Goal: Information Seeking & Learning: Find specific fact

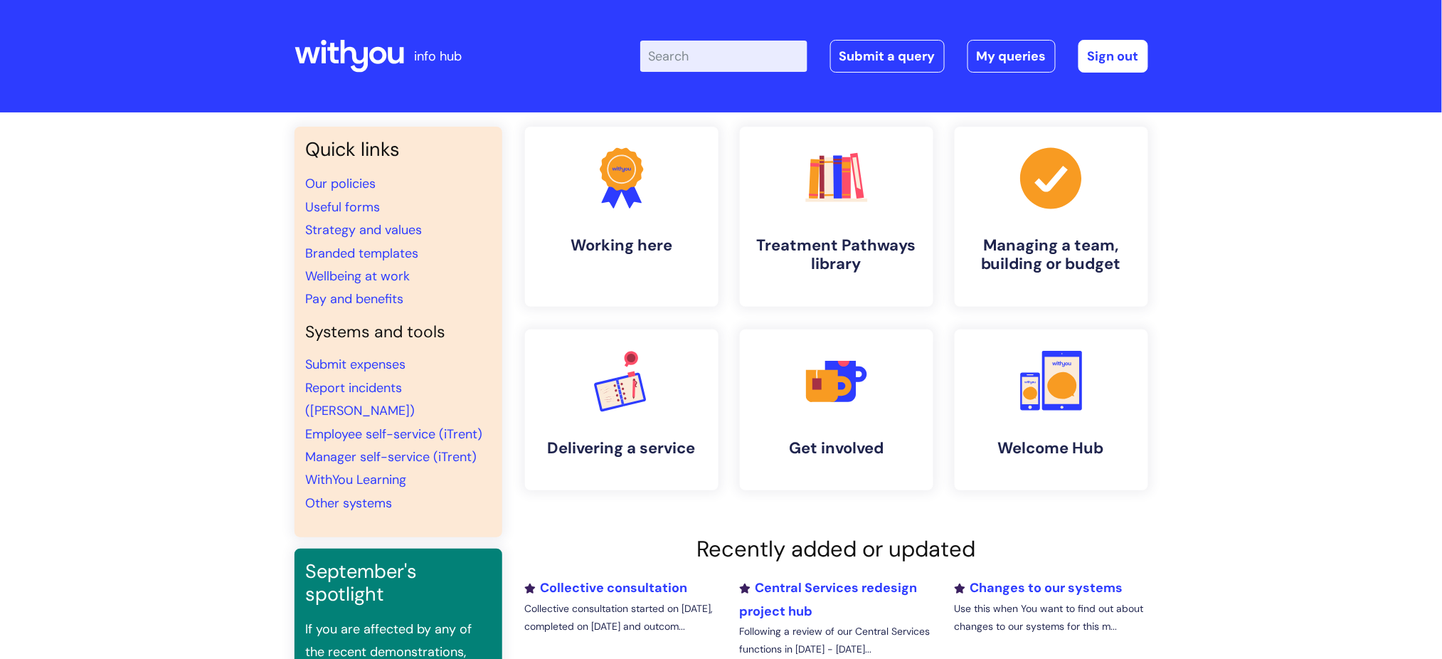
click at [732, 61] on input "Enter your search term here..." at bounding box center [723, 56] width 167 height 31
type input "i"
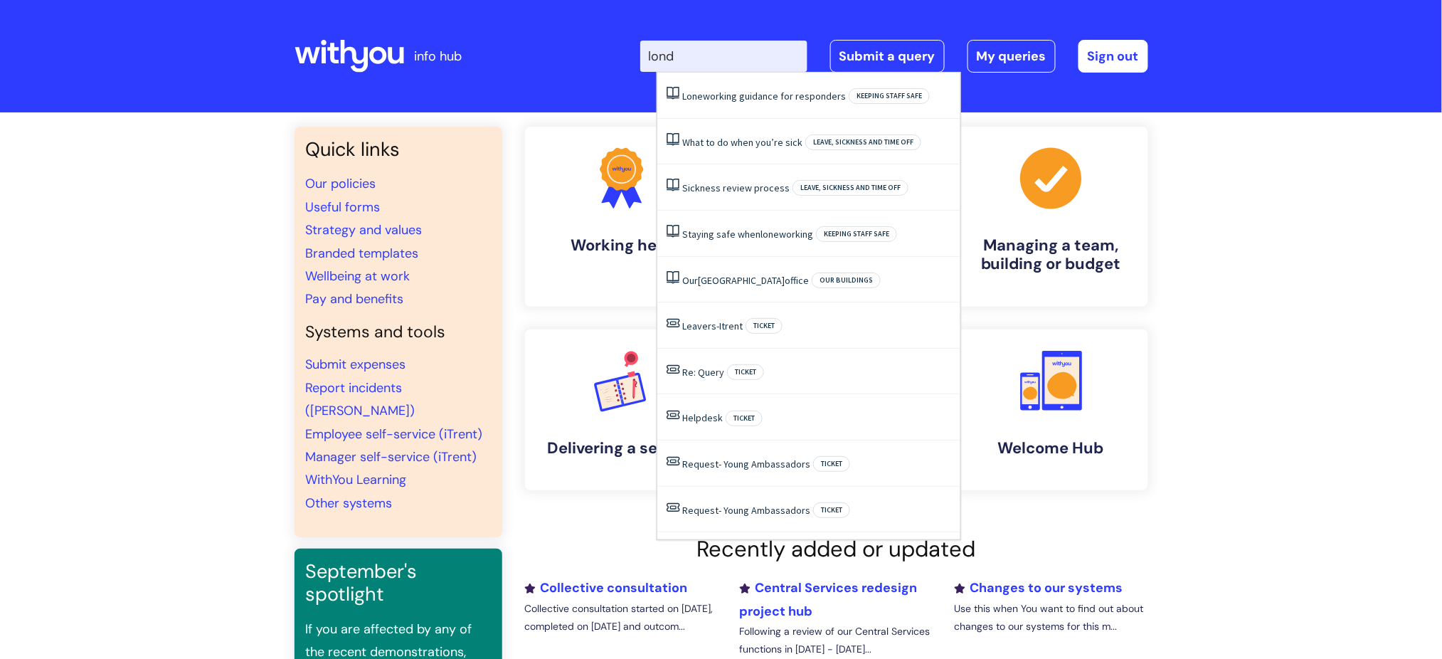
type input "londo"
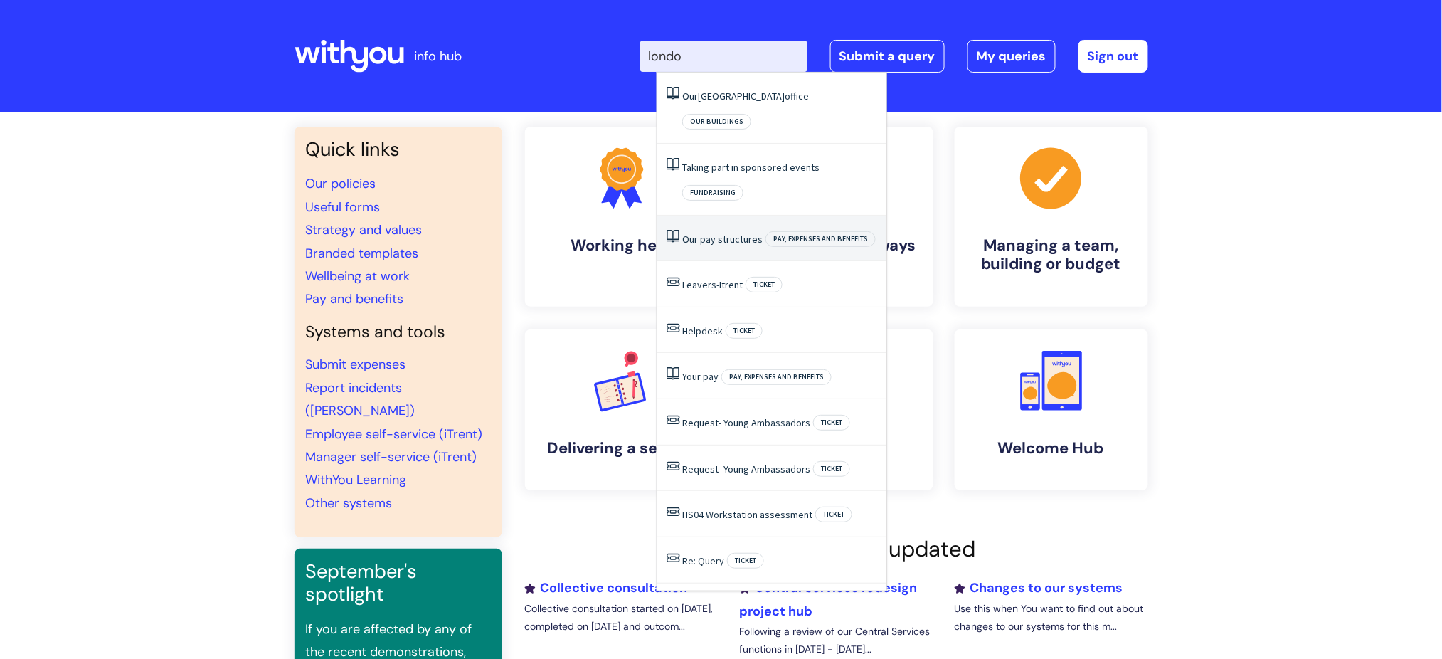
click at [726, 233] on link "Our pay structures" at bounding box center [722, 239] width 80 height 13
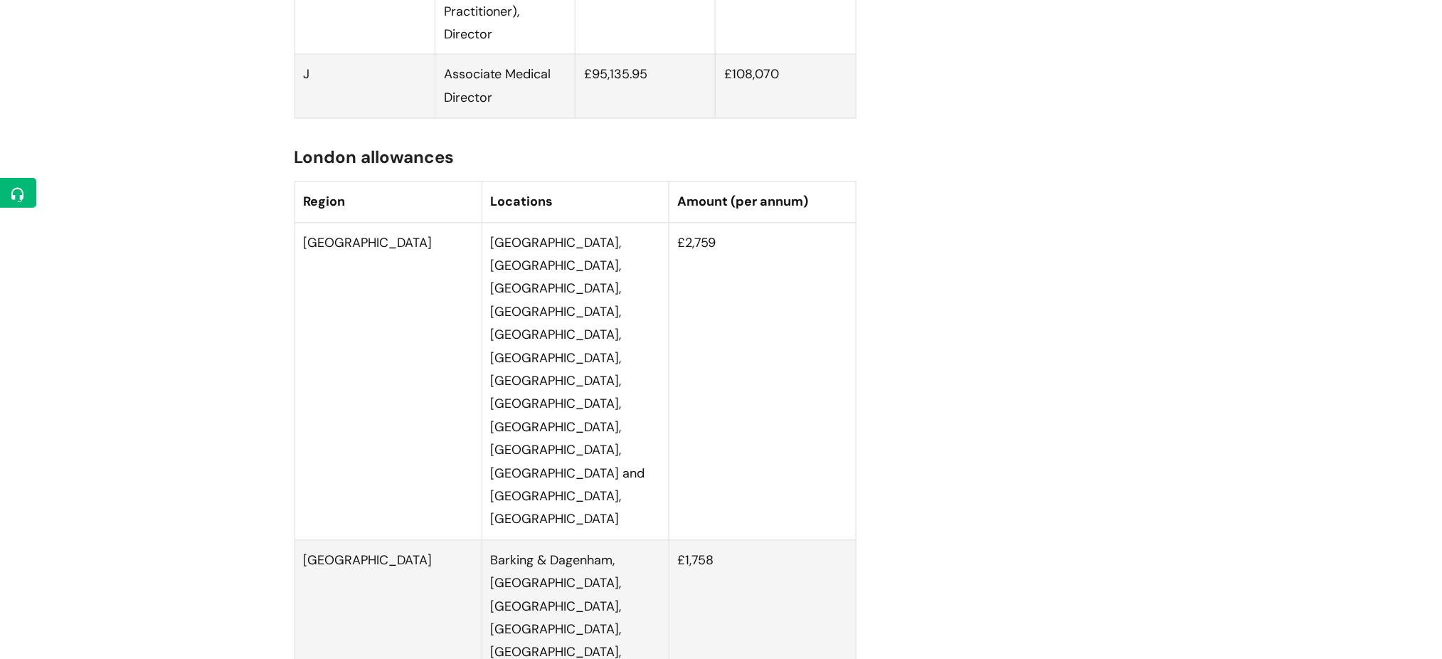
scroll to position [2940, 0]
